Goal: Task Accomplishment & Management: Use online tool/utility

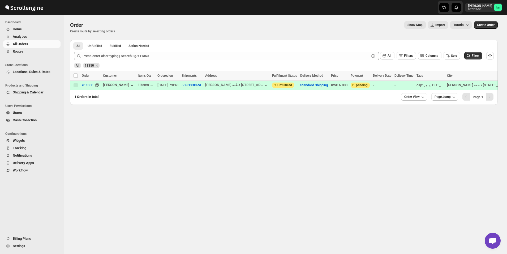
click at [23, 50] on span "Routes" at bounding box center [18, 51] width 11 height 4
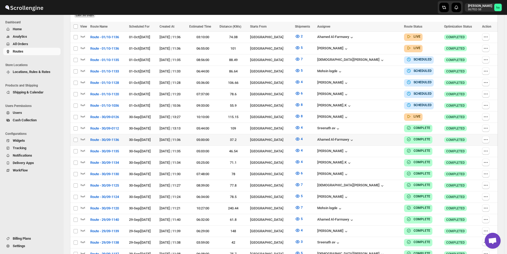
scroll to position [142, 0]
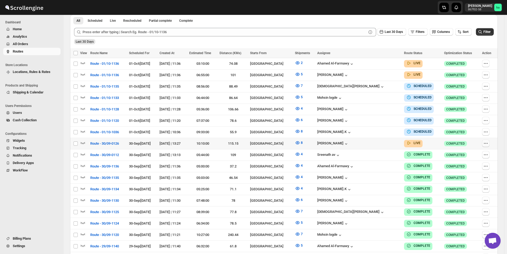
click at [486, 141] on icon "button" at bounding box center [485, 143] width 5 height 5
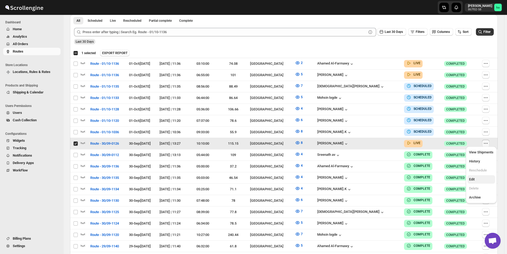
click at [480, 177] on span "Edit" at bounding box center [481, 179] width 24 height 5
checkbox input "false"
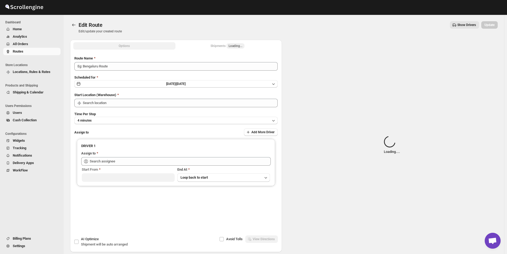
type input "Route - 30/09-0126"
type input "[GEOGRAPHIC_DATA]"
type input "[PERSON_NAME] ([EMAIL_ADDRESS][DOMAIN_NAME])"
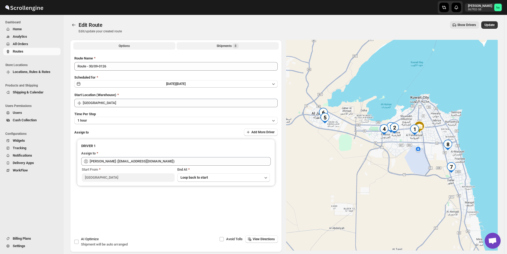
click at [227, 47] on div "Shipments 8" at bounding box center [227, 45] width 22 height 5
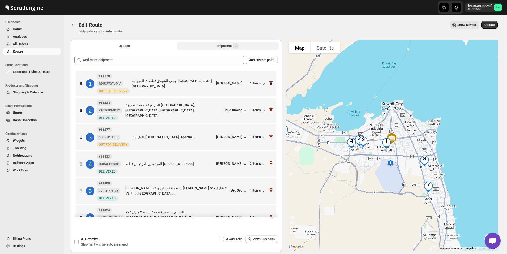
click at [271, 83] on icon "button" at bounding box center [270, 82] width 5 height 5
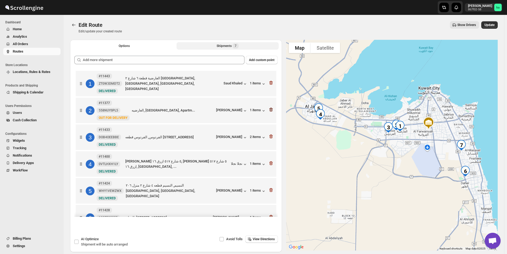
click at [270, 111] on icon "button" at bounding box center [270, 109] width 5 height 5
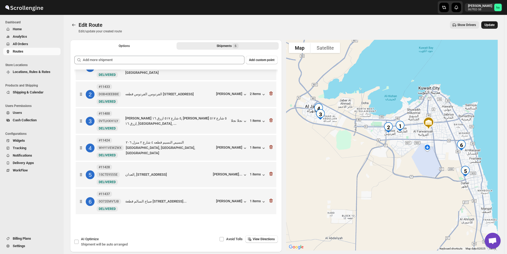
click at [492, 26] on span "Update" at bounding box center [489, 25] width 10 height 4
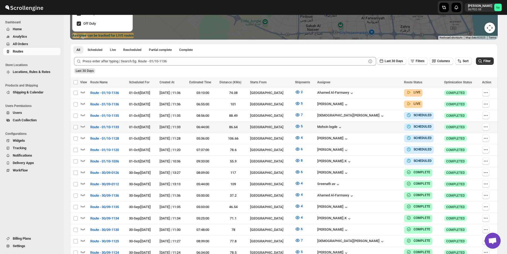
scroll to position [133, 0]
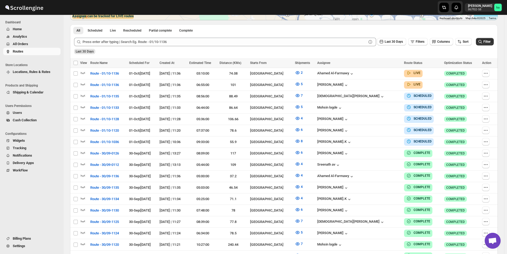
click at [24, 46] on span "All Orders" at bounding box center [20, 44] width 15 height 4
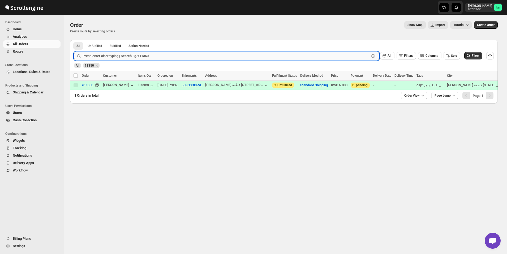
click at [151, 56] on input "text" at bounding box center [225, 56] width 287 height 8
paste input "11455"
type input "11455"
click at [74, 40] on button "Submit" at bounding box center [81, 43] width 15 height 6
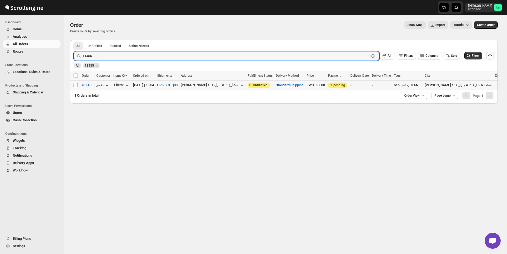
click at [76, 85] on input "Select order" at bounding box center [75, 85] width 4 height 4
checkbox input "true"
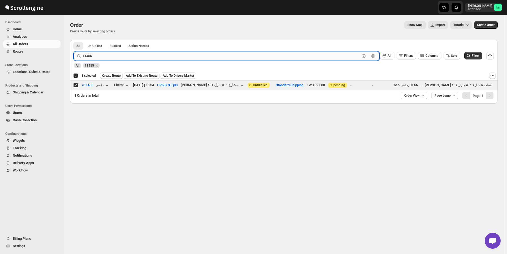
click at [114, 56] on input "11455" at bounding box center [220, 56] width 277 height 8
paste input "64"
type input "11464"
click at [74, 40] on button "Submit" at bounding box center [81, 43] width 15 height 6
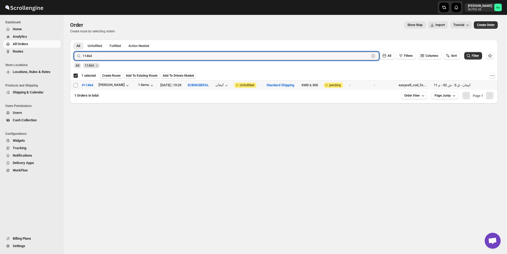
click at [74, 85] on input "Select order" at bounding box center [75, 85] width 4 height 4
checkbox input "true"
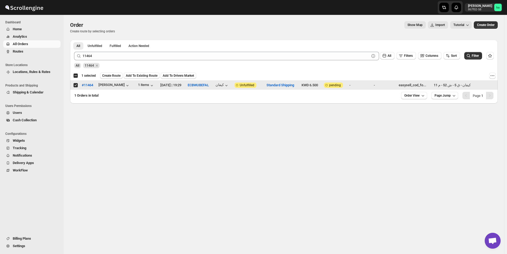
checkbox input "false"
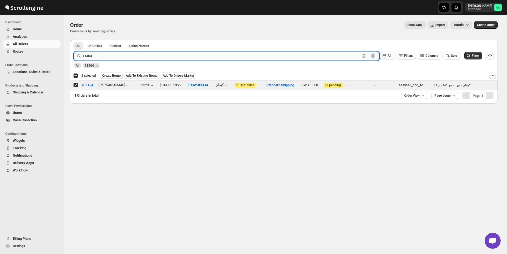
click at [117, 54] on input "11464" at bounding box center [220, 56] width 277 height 8
paste input "5"
type input "11465"
click at [74, 40] on button "Submit" at bounding box center [81, 43] width 15 height 6
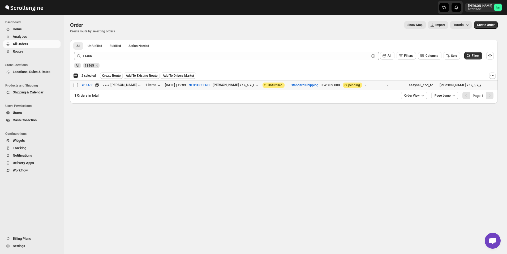
click at [76, 85] on input "Select order" at bounding box center [75, 85] width 4 height 4
checkbox input "true"
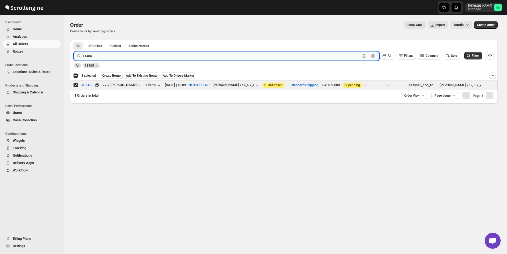
click at [104, 54] on input "11465" at bounding box center [220, 56] width 277 height 8
paste input "71"
type input "11471"
click at [74, 40] on button "Submit" at bounding box center [81, 43] width 15 height 6
click at [76, 86] on input "Select order" at bounding box center [75, 85] width 4 height 4
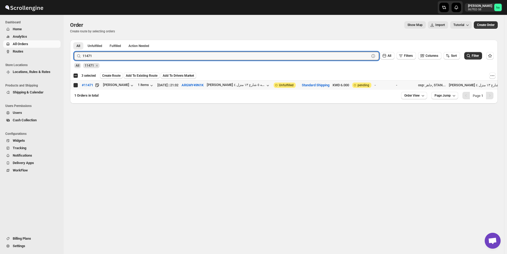
checkbox input "true"
click at [124, 56] on input "11471" at bounding box center [220, 56] width 277 height 8
paste input "2"
type input "11472"
click at [74, 40] on button "Submit" at bounding box center [81, 43] width 15 height 6
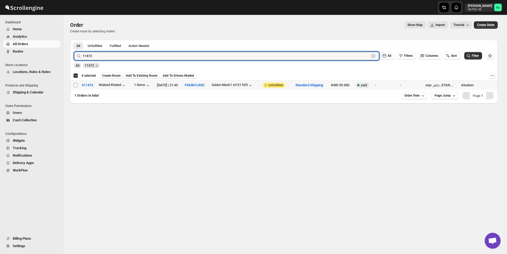
click at [76, 84] on input "Select order" at bounding box center [75, 85] width 4 height 4
checkbox input "true"
click at [110, 55] on input "11472" at bounding box center [220, 56] width 277 height 8
paste input "4"
type input "11474"
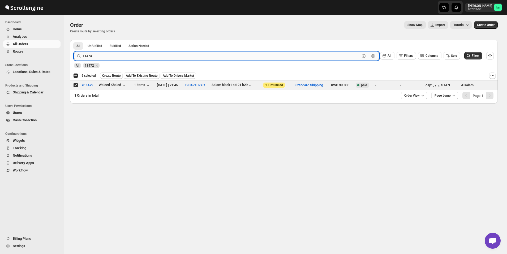
click at [74, 40] on button "Submit" at bounding box center [81, 43] width 15 height 6
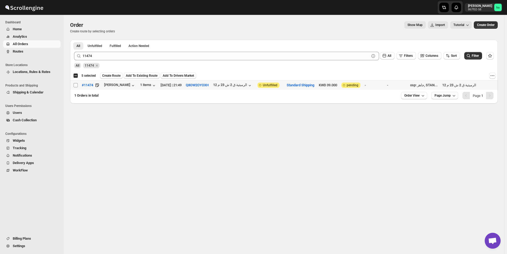
click at [76, 84] on input "Select order" at bounding box center [75, 85] width 4 height 4
checkbox input "true"
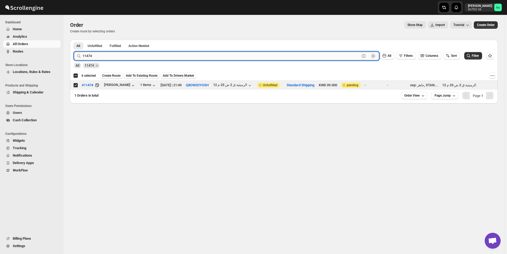
click at [106, 57] on input "11474" at bounding box center [220, 56] width 277 height 8
paste input "9"
type input "11479"
click at [74, 40] on button "Submit" at bounding box center [81, 43] width 15 height 6
click at [76, 83] on input "Select order" at bounding box center [75, 85] width 4 height 4
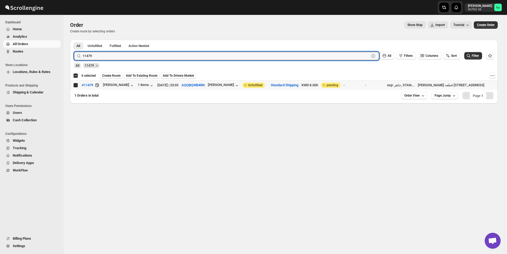
checkbox input "true"
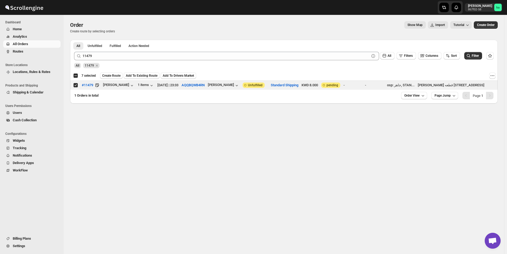
click at [105, 50] on div "11479 Clear All Filters Columns Sort Filter" at bounding box center [282, 53] width 424 height 13
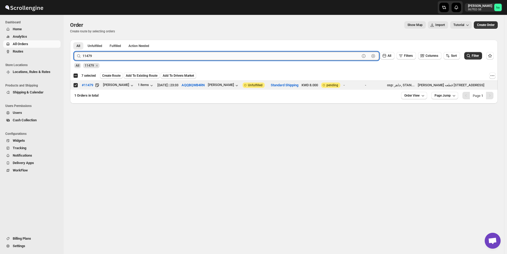
click at [106, 54] on input "11479" at bounding box center [220, 56] width 277 height 8
paste input "84"
type input "11484"
click at [74, 40] on button "Submit" at bounding box center [81, 43] width 15 height 6
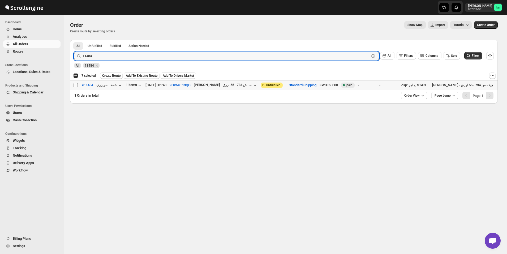
click at [75, 85] on input "Select order" at bounding box center [75, 85] width 4 height 4
checkbox input "true"
click at [113, 56] on input "11484" at bounding box center [220, 56] width 277 height 8
paste input "97"
type input "11497"
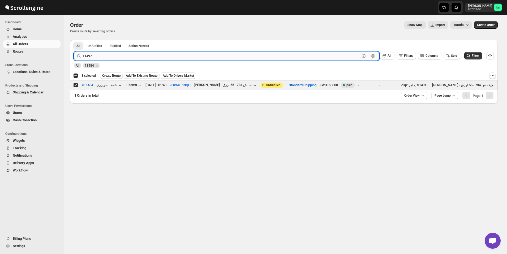
click at [74, 40] on button "Submit" at bounding box center [81, 43] width 15 height 6
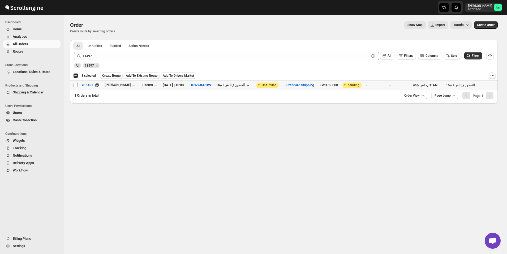
click at [76, 86] on input "Select order" at bounding box center [75, 85] width 4 height 4
checkbox input "true"
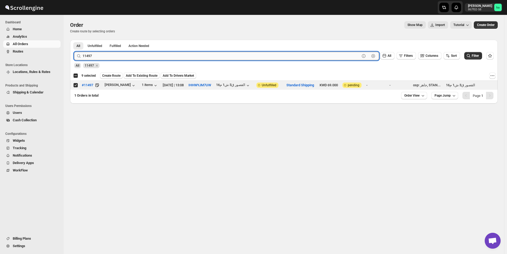
click at [111, 55] on input "11497" at bounding box center [220, 56] width 277 height 8
paste input "501"
type input "11501"
click at [74, 40] on button "Submit" at bounding box center [81, 43] width 15 height 6
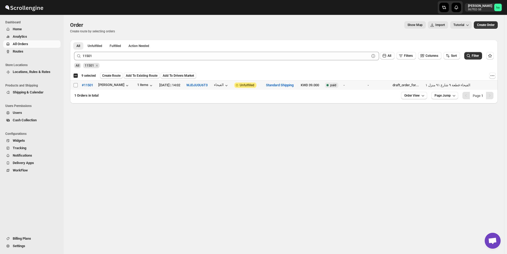
click at [75, 85] on input "Select order" at bounding box center [75, 85] width 4 height 4
checkbox input "true"
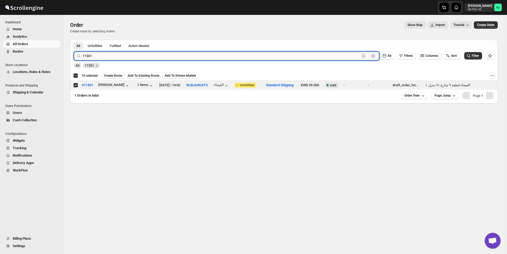
click at [109, 58] on input "11501" at bounding box center [220, 56] width 277 height 8
paste input "8"
type input "11508"
click at [74, 40] on button "Submit" at bounding box center [81, 43] width 15 height 6
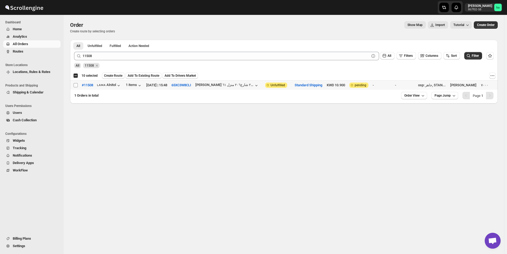
click at [75, 85] on input "Select order" at bounding box center [75, 85] width 4 height 4
checkbox input "true"
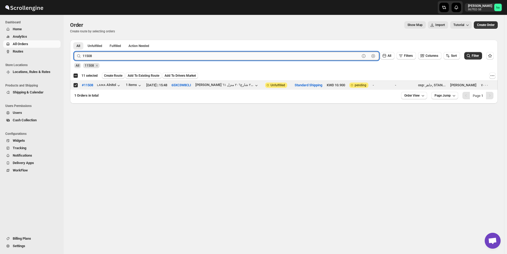
click at [122, 55] on input "11508" at bounding box center [220, 56] width 277 height 8
paste input "13"
type input "11513"
click at [74, 40] on button "Submit" at bounding box center [81, 43] width 15 height 6
click at [78, 84] on div "Select order" at bounding box center [75, 85] width 5 height 5
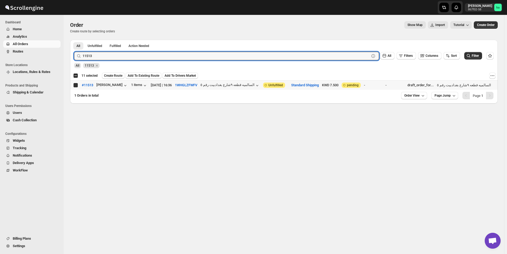
checkbox input "true"
click at [108, 56] on input "11513" at bounding box center [220, 56] width 277 height 8
paste input "04"
type input "11504"
click at [74, 40] on button "Submit" at bounding box center [81, 43] width 15 height 6
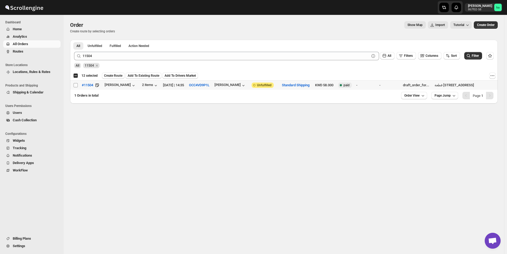
click at [77, 85] on input "Select order" at bounding box center [75, 85] width 4 height 4
checkbox input "true"
click at [118, 76] on span "Create Route" at bounding box center [113, 75] width 18 height 4
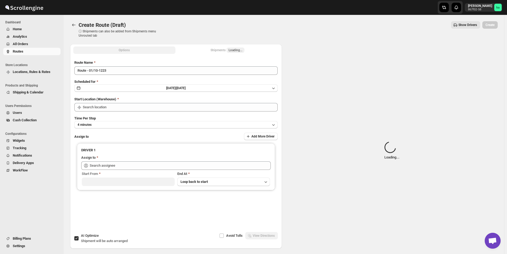
type input "[GEOGRAPHIC_DATA]"
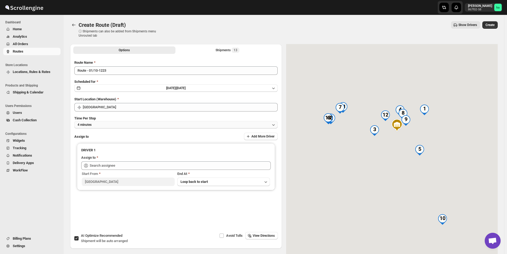
click at [115, 125] on button "4 minutes" at bounding box center [175, 124] width 203 height 7
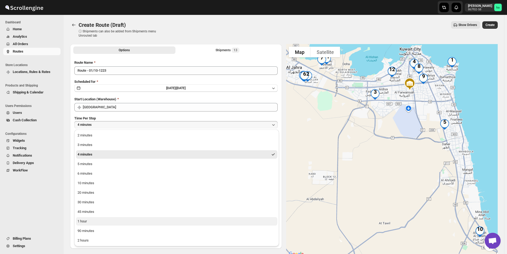
click at [93, 223] on button "1 hour" at bounding box center [176, 221] width 201 height 8
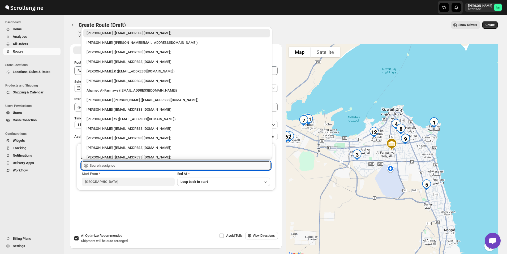
click at [100, 165] on input "text" at bounding box center [180, 165] width 181 height 8
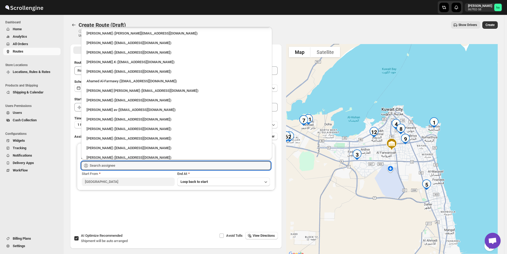
scroll to position [14, 0]
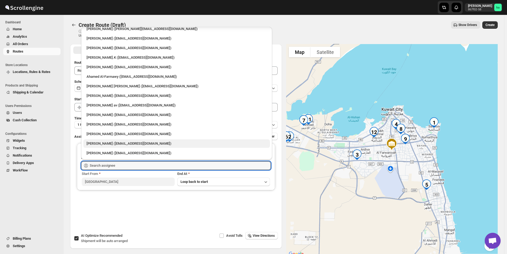
click at [103, 145] on div "[PERSON_NAME] ([EMAIL_ADDRESS][DOMAIN_NAME])" at bounding box center [176, 143] width 180 height 5
type input "[PERSON_NAME] ([EMAIL_ADDRESS][DOMAIN_NAME])"
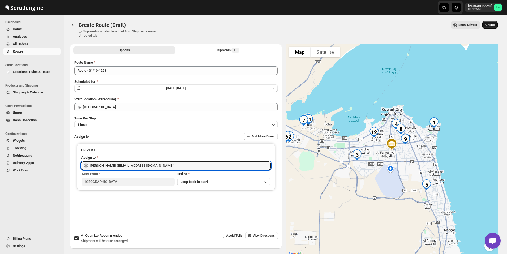
click at [494, 25] on span "Create" at bounding box center [489, 25] width 9 height 4
